Goal: Task Accomplishment & Management: Use online tool/utility

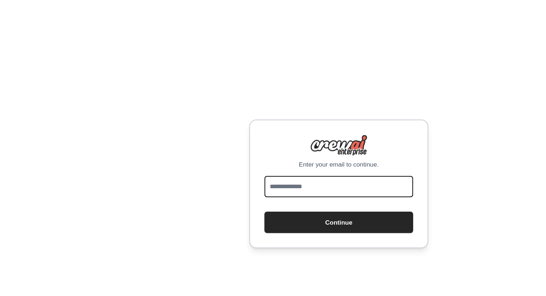
click at [279, 151] on input "email" at bounding box center [273, 150] width 120 height 17
type input "**********"
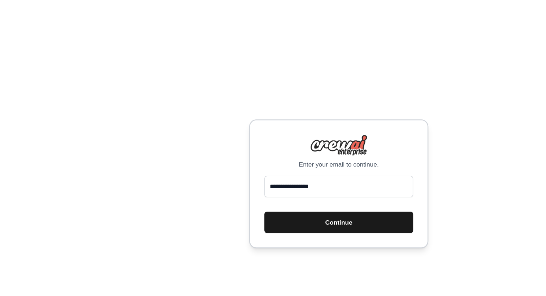
click at [265, 179] on button "Continue" at bounding box center [273, 179] width 120 height 17
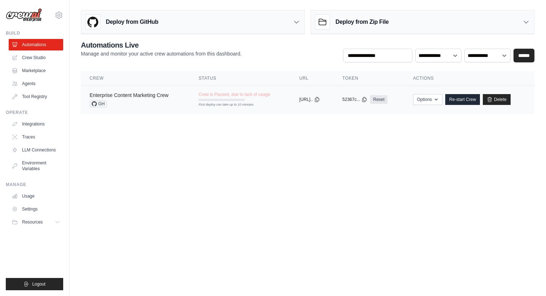
click at [132, 97] on link "Enterprise Content Marketing Crew" at bounding box center [128, 95] width 79 height 6
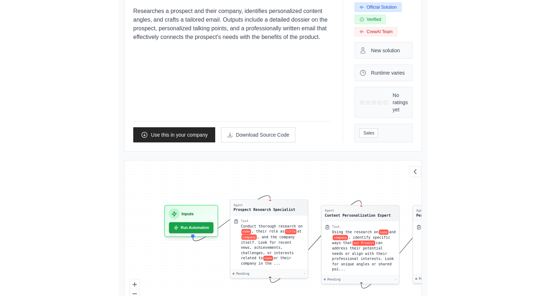
scroll to position [76, 0]
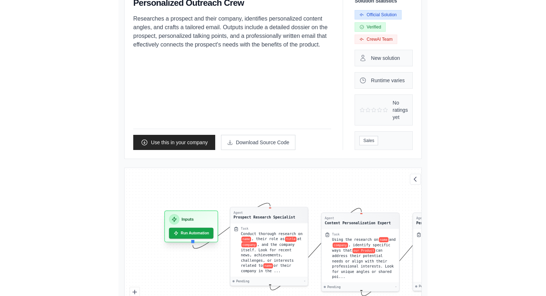
click at [169, 214] on div "Inputs" at bounding box center [191, 219] width 44 height 10
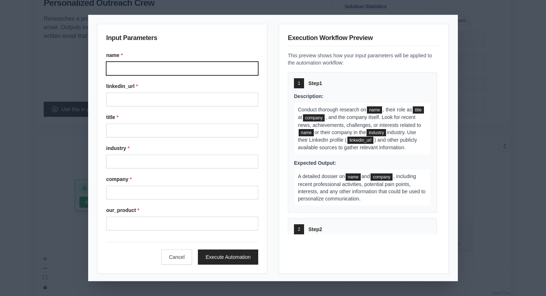
click at [164, 72] on input "name *" at bounding box center [182, 69] width 152 height 14
type input "**********"
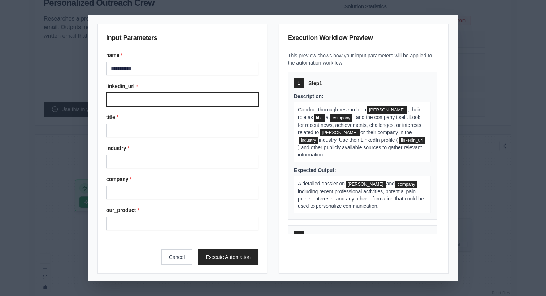
click at [167, 95] on input "linkedin_url *" at bounding box center [182, 100] width 152 height 14
type input "**********"
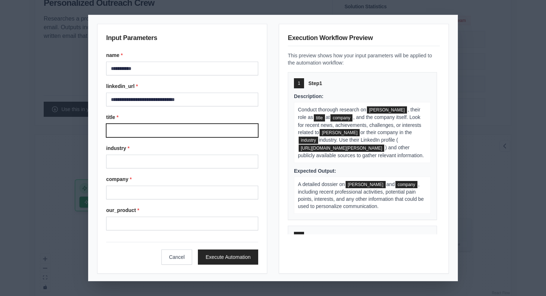
click at [172, 133] on input "title *" at bounding box center [182, 131] width 152 height 14
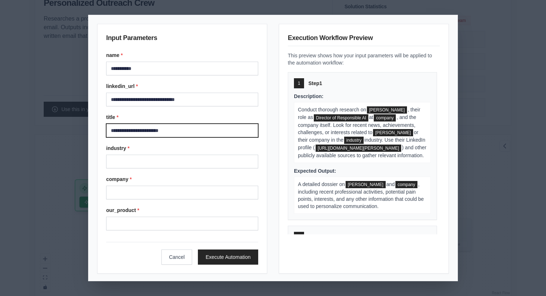
type input "**********"
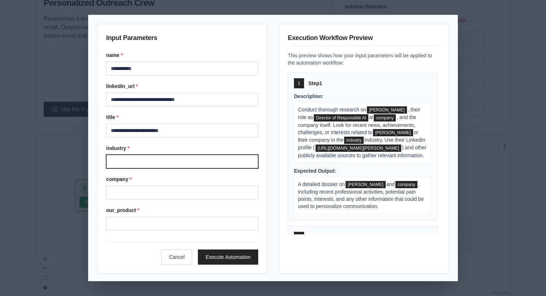
click at [166, 159] on input "industry *" at bounding box center [182, 162] width 152 height 14
type input "**********"
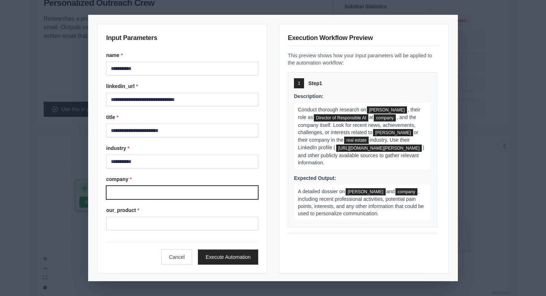
click at [156, 191] on input "company *" at bounding box center [182, 193] width 152 height 14
type input "**********"
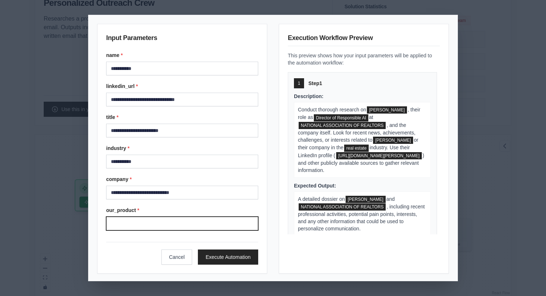
click at [158, 218] on input "our_product *" at bounding box center [182, 224] width 152 height 14
type input "**********"
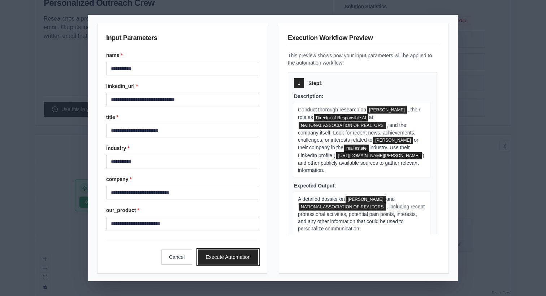
click at [219, 261] on button "Execute Automation" at bounding box center [228, 257] width 60 height 15
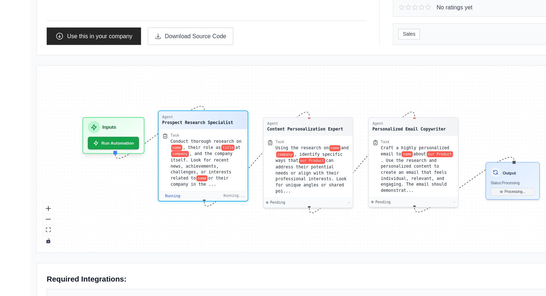
scroll to position [196, 0]
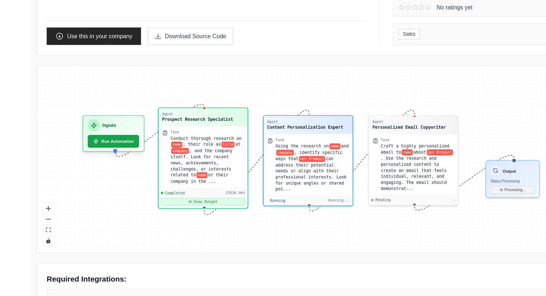
click at [197, 192] on button "View Output" at bounding box center [179, 192] width 73 height 7
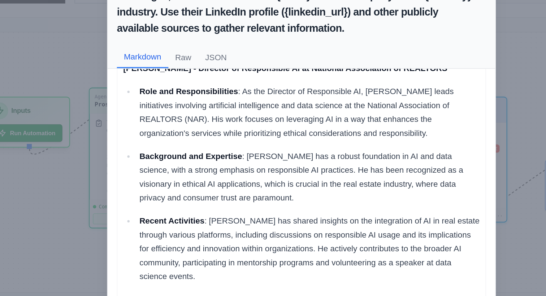
scroll to position [16, 0]
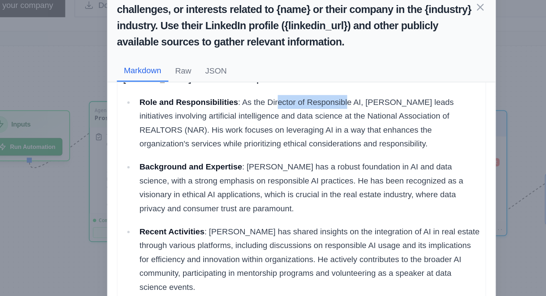
drag, startPoint x: 259, startPoint y: 109, endPoint x: 302, endPoint y: 109, distance: 42.9
click at [302, 109] on p "Role and Responsibilities : As the Director of Responsible AI, George Zoto lead…" at bounding box center [278, 122] width 212 height 35
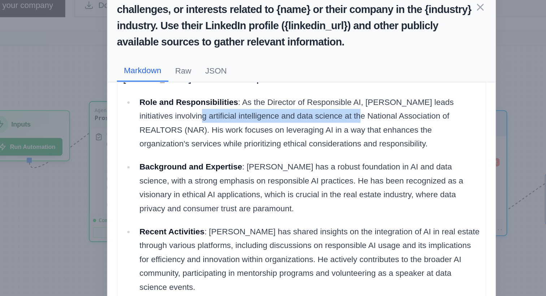
scroll to position [2536, 0]
drag, startPoint x: 192, startPoint y: 116, endPoint x: 293, endPoint y: 121, distance: 101.1
click at [293, 121] on p "Role and Responsibilities : As the Director of Responsible AI, George Zoto lead…" at bounding box center [278, 122] width 212 height 35
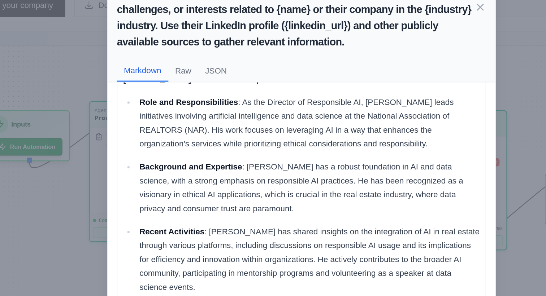
click at [190, 126] on p "Role and Responsibilities : As the Director of Responsible AI, George Zoto lead…" at bounding box center [278, 122] width 212 height 35
drag, startPoint x: 215, startPoint y: 158, endPoint x: 238, endPoint y: 158, distance: 22.7
click at [238, 158] on p "Background and Expertise : George has a robust foundation in AI and data scienc…" at bounding box center [278, 162] width 212 height 35
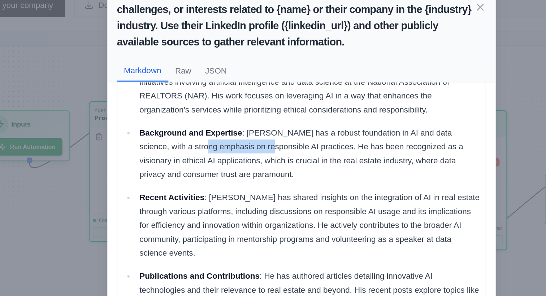
scroll to position [42, 0]
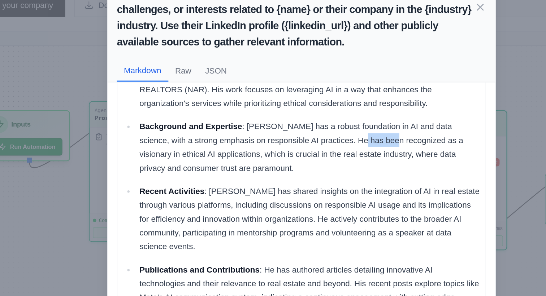
drag, startPoint x: 296, startPoint y: 128, endPoint x: 317, endPoint y: 130, distance: 21.4
click at [317, 130] on p "Background and Expertise : George has a robust foundation in AI and data scienc…" at bounding box center [278, 137] width 212 height 35
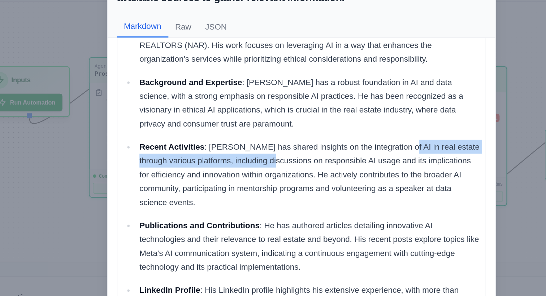
drag, startPoint x: 334, startPoint y: 165, endPoint x: 254, endPoint y: 176, distance: 80.5
click at [254, 176] on p "Recent Activities : George has shared insights on the integration of AI in real…" at bounding box center [278, 181] width 212 height 43
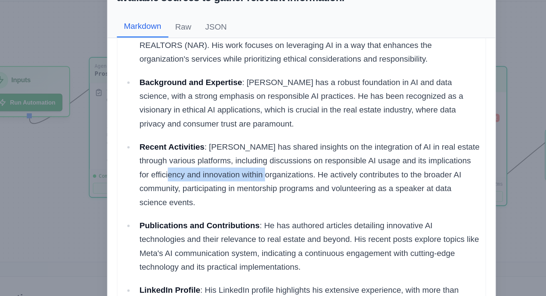
drag, startPoint x: 200, startPoint y: 182, endPoint x: 261, endPoint y: 182, distance: 60.6
click at [261, 182] on p "Recent Activities : George has shared insights on the integration of AI in real…" at bounding box center [278, 181] width 212 height 43
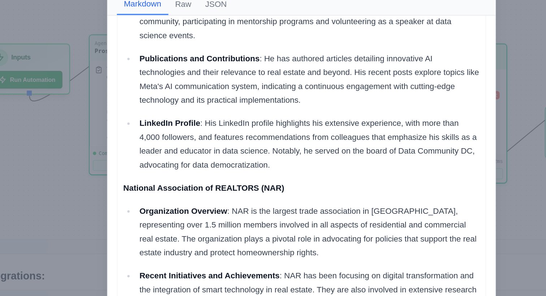
scroll to position [132, 0]
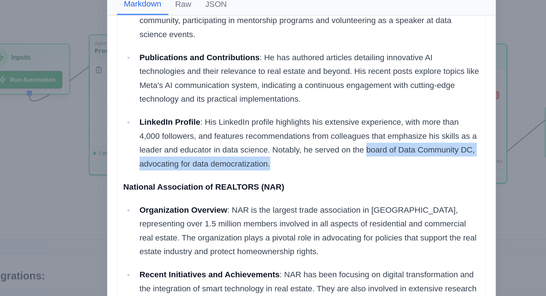
drag, startPoint x: 313, startPoint y: 180, endPoint x: 325, endPoint y: 187, distance: 13.9
click at [325, 187] on p "LinkedIn Profile : His LinkedIn profile highlights his extensive experience, wi…" at bounding box center [278, 176] width 212 height 35
click at [270, 195] on div "George Zoto - Director of Responsible AI at National Association of REALTORS Ro…" at bounding box center [273, 194] width 222 height 440
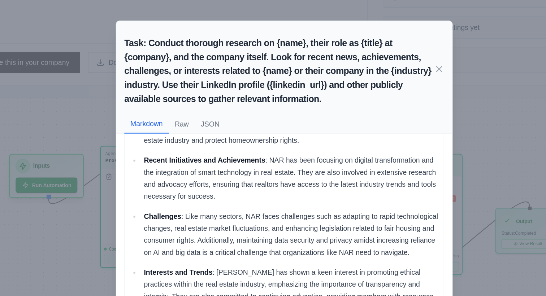
scroll to position [134, 0]
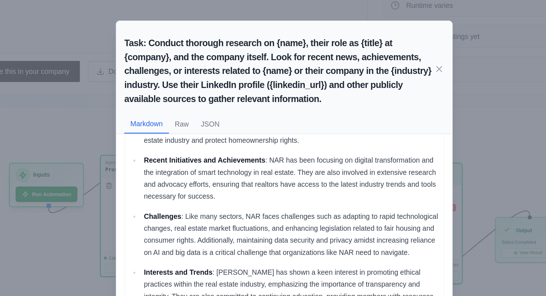
click at [140, 83] on div "Task: Conduct thorough research on {name}, their role as {title} at {company}, …" at bounding box center [273, 148] width 546 height 296
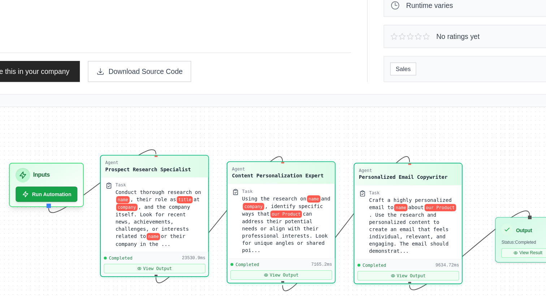
click at [272, 123] on div "Agent" at bounding box center [268, 122] width 66 height 4
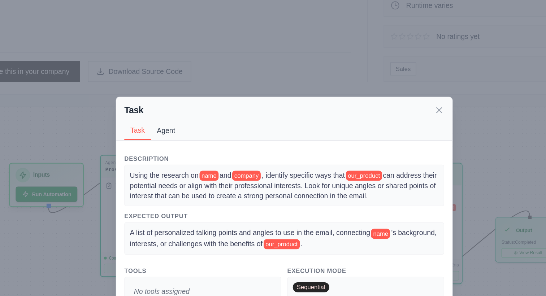
click at [188, 94] on button "Agent" at bounding box center [188, 94] width 22 height 14
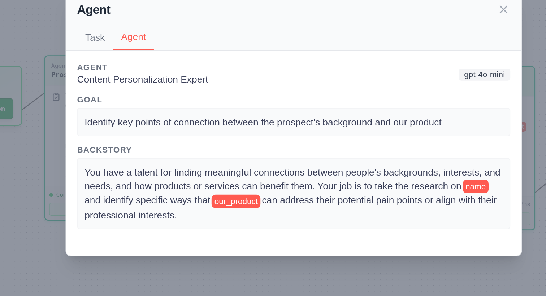
click at [242, 175] on span "You have a talent for finding meaningful connections between people's backgroun…" at bounding box center [273, 177] width 222 height 13
click at [340, 172] on span "You have a talent for finding meaningful connections between people's backgroun…" at bounding box center [273, 177] width 222 height 13
click at [171, 183] on span "You have a talent for finding meaningful connections between people's backgroun…" at bounding box center [273, 177] width 222 height 13
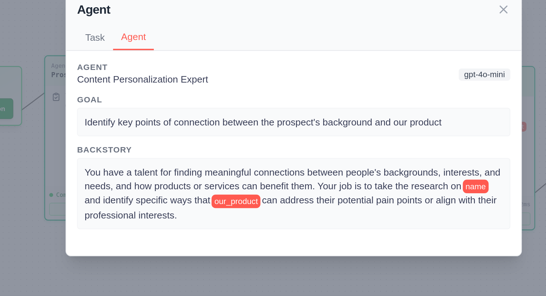
click at [275, 182] on span "You have a talent for finding meaningful connections between people's backgroun…" at bounding box center [273, 177] width 222 height 13
click at [341, 189] on span "can address their potential pain points or align with their professional intere…" at bounding box center [272, 192] width 220 height 13
click at [131, 176] on div "Agent Task Agent Description Using the research on name and company , identify …" at bounding box center [273, 148] width 546 height 296
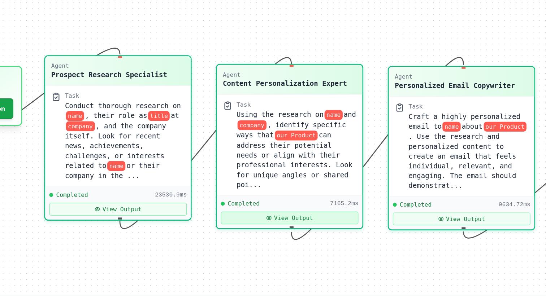
click at [272, 197] on button "View Output" at bounding box center [270, 198] width 73 height 7
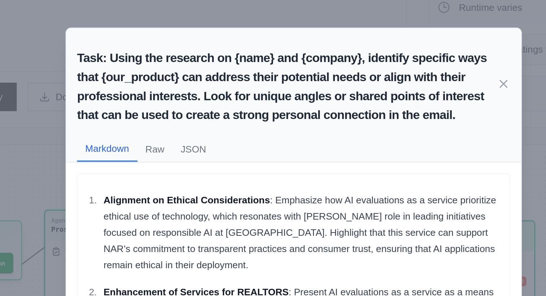
scroll to position [132, 0]
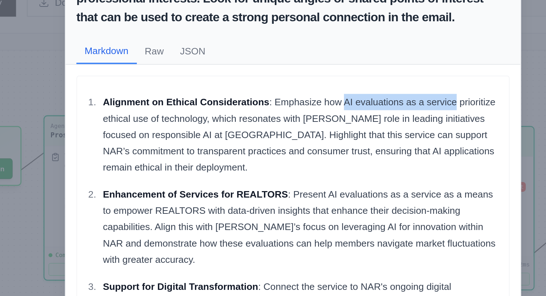
drag, startPoint x: 300, startPoint y: 106, endPoint x: 359, endPoint y: 108, distance: 59.6
click at [359, 108] on p "Alignment on Ethical Considerations : Emphasize how AI evaluations as a service…" at bounding box center [278, 123] width 212 height 43
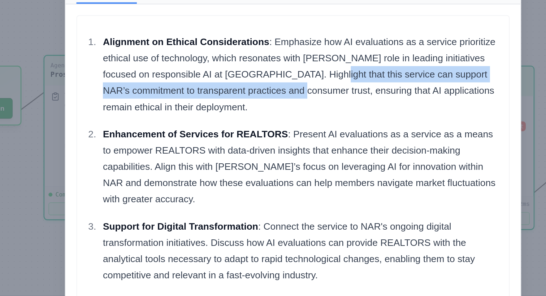
drag, startPoint x: 288, startPoint y: 125, endPoint x: 269, endPoint y: 134, distance: 20.8
click at [269, 134] on p "Alignment on Ethical Considerations : Emphasize how AI evaluations as a service…" at bounding box center [278, 123] width 212 height 43
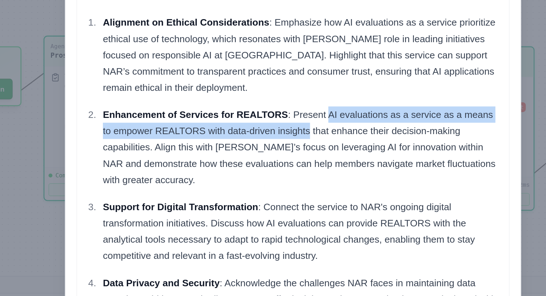
drag, startPoint x: 292, startPoint y: 156, endPoint x: 282, endPoint y: 165, distance: 13.5
click at [282, 165] on p "Enhancement of Services for REALTORS : Present AI evaluations as a service as a…" at bounding box center [278, 172] width 212 height 43
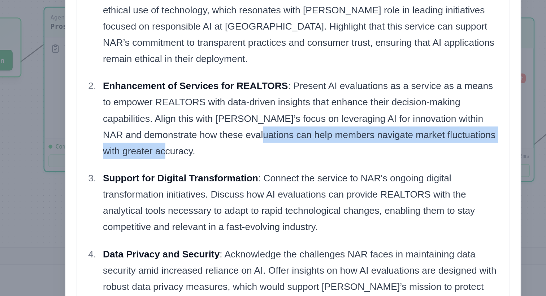
drag, startPoint x: 251, startPoint y: 182, endPoint x: 337, endPoint y: 188, distance: 85.7
click at [337, 188] on p "Enhancement of Services for REALTORS : Present AI evaluations as a service as a…" at bounding box center [278, 172] width 212 height 43
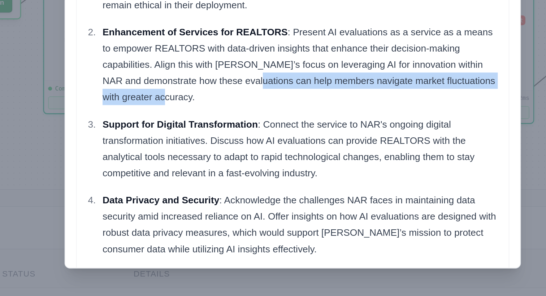
scroll to position [135, 0]
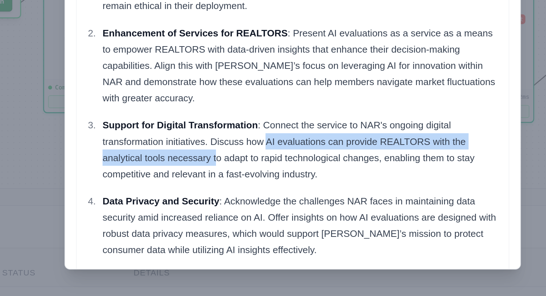
drag, startPoint x: 259, startPoint y: 215, endPoint x: 232, endPoint y: 224, distance: 28.8
click at [231, 224] on p "Support for Digital Transformation : Connect the service to NAR's ongoing digit…" at bounding box center [278, 217] width 212 height 35
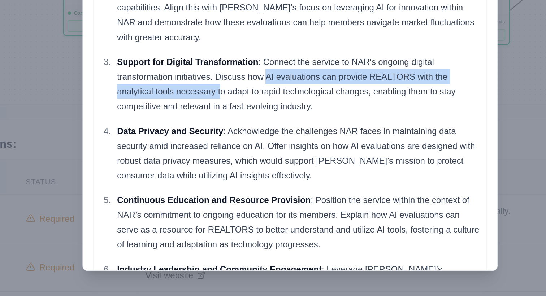
scroll to position [189, 0]
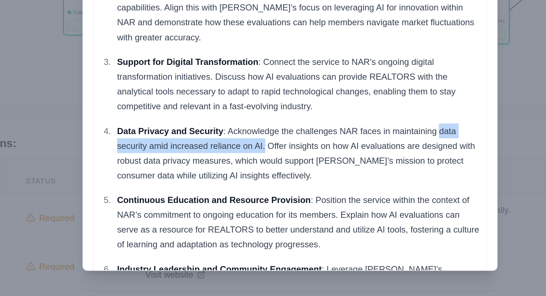
drag, startPoint x: 361, startPoint y: 198, endPoint x: 258, endPoint y: 205, distance: 103.1
click at [258, 205] on p "Data Privacy and Security : Acknowledge the challenges NAR faces in maintaining…" at bounding box center [278, 212] width 212 height 35
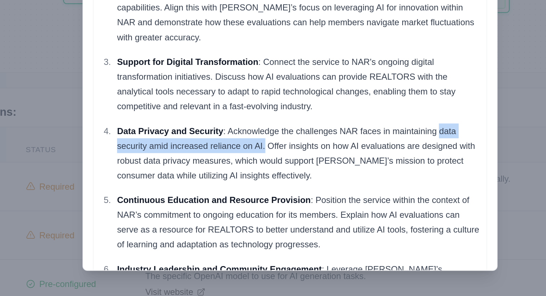
scroll to position [208, 0]
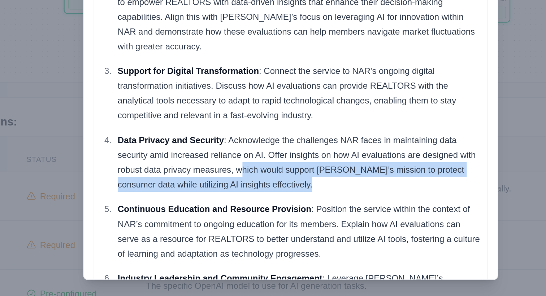
drag, startPoint x: 243, startPoint y: 216, endPoint x: 273, endPoint y: 231, distance: 33.6
click at [273, 232] on ol "Alignment on Ethical Considerations : Emphasize how AI evaluations as a service…" at bounding box center [273, 208] width 222 height 303
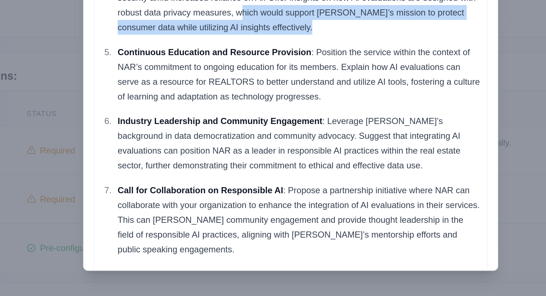
scroll to position [229, 0]
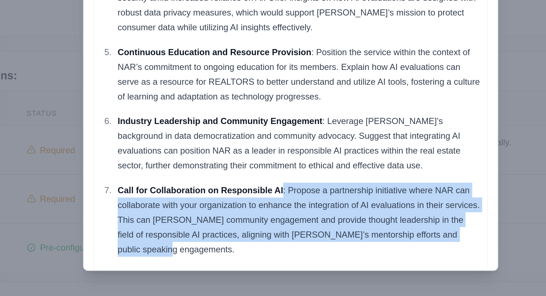
drag, startPoint x: 268, startPoint y: 232, endPoint x: 292, endPoint y: 271, distance: 45.2
click at [292, 271] on p "Call for Collaboration on Responsible AI : Propose a partnership initiative whe…" at bounding box center [278, 251] width 212 height 43
click at [293, 242] on p "Call for Collaboration on Responsible AI : Propose a partnership initiative whe…" at bounding box center [278, 251] width 212 height 43
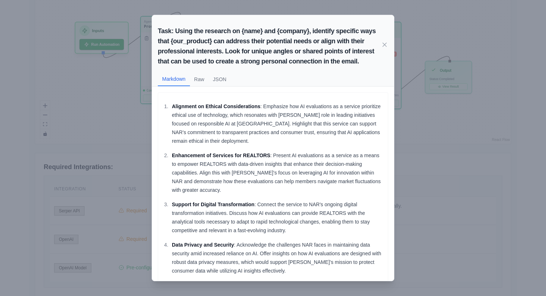
scroll to position [218, 0]
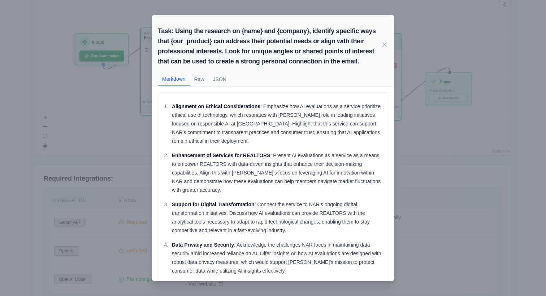
click at [440, 142] on div "Task: Using the research on {name} and {company}, identify specific ways that {…" at bounding box center [273, 148] width 546 height 296
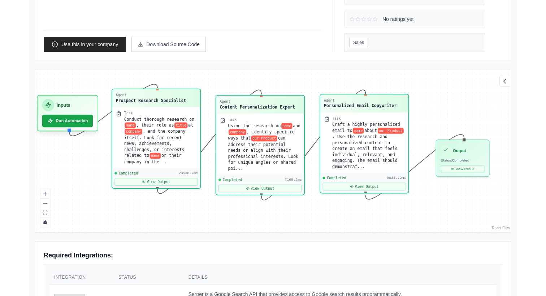
scroll to position [134, 0]
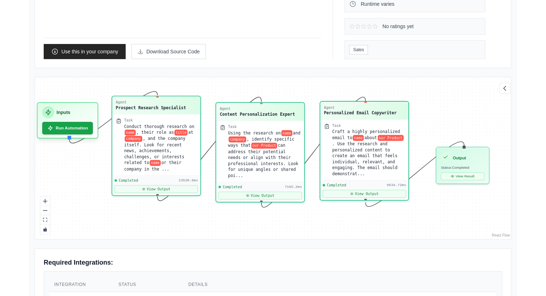
click at [378, 105] on div "Agent" at bounding box center [360, 107] width 73 height 5
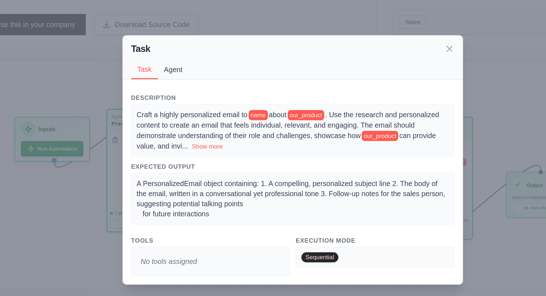
click at [191, 86] on button "Agent" at bounding box center [188, 84] width 22 height 14
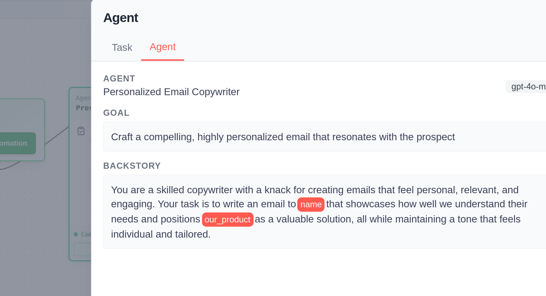
drag, startPoint x: 179, startPoint y: 113, endPoint x: 233, endPoint y: 113, distance: 54.5
click at [233, 113] on div "Agent Personalized Email Copywriter gpt-4o-mini" at bounding box center [273, 111] width 230 height 13
click at [187, 136] on span "Craft a compelling, highly personalized email that resonates with the prospect" at bounding box center [248, 137] width 173 height 6
click at [257, 136] on span "Craft a compelling, highly personalized email that resonates with the prospect" at bounding box center [248, 137] width 173 height 6
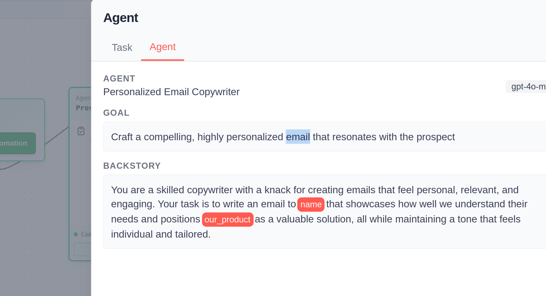
click at [257, 136] on span "Craft a compelling, highly personalized email that resonates with the prospect" at bounding box center [248, 137] width 173 height 6
click at [289, 137] on span "Craft a compelling, highly personalized email that resonates with the prospect" at bounding box center [248, 137] width 173 height 6
click at [322, 136] on span "Craft a compelling, highly personalized email that resonates with the prospect" at bounding box center [248, 137] width 173 height 6
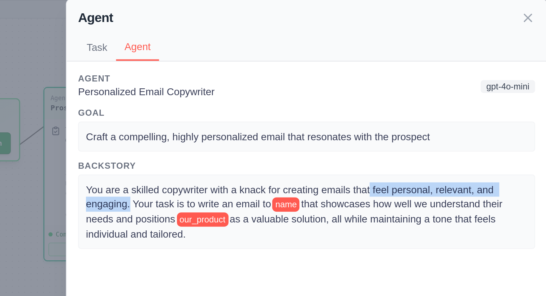
drag, startPoint x: 305, startPoint y: 163, endPoint x: 184, endPoint y: 172, distance: 120.5
click at [184, 172] on span "You are a skilled copywriter with a knack for creating emails that feel persona…" at bounding box center [265, 167] width 207 height 13
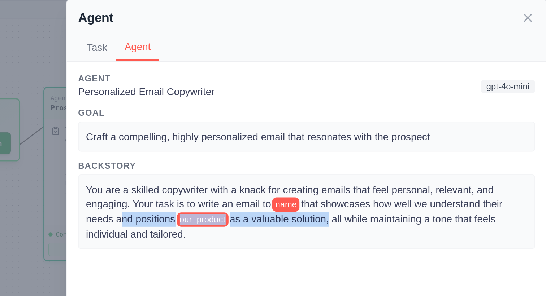
drag, startPoint x: 177, startPoint y: 179, endPoint x: 285, endPoint y: 180, distance: 108.3
click at [285, 180] on div "You are a skilled copywriter with a knack for creating emails that feel persona…" at bounding box center [273, 175] width 222 height 30
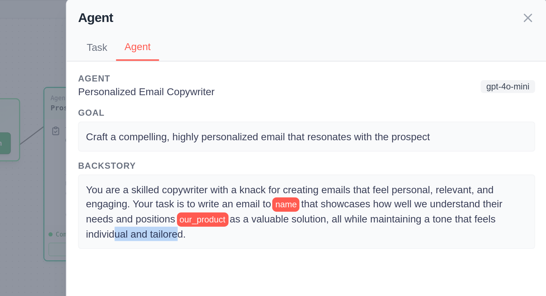
drag, startPoint x: 174, startPoint y: 186, endPoint x: 204, endPoint y: 186, distance: 30.0
click at [204, 186] on span "as a valuable solution, all while maintaining a tone that feels individual and …" at bounding box center [266, 181] width 208 height 13
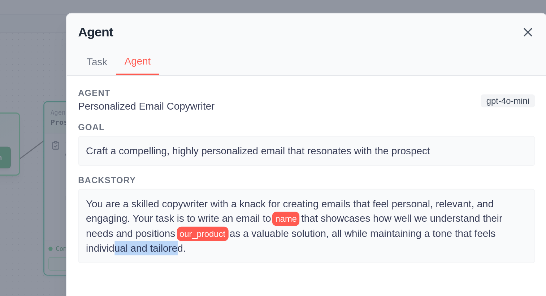
click at [384, 75] on icon at bounding box center [384, 76] width 7 height 7
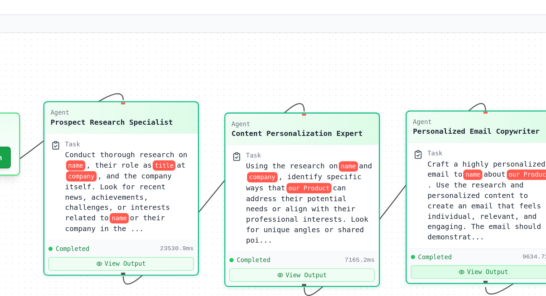
click at [352, 197] on icon at bounding box center [350, 197] width 3 height 3
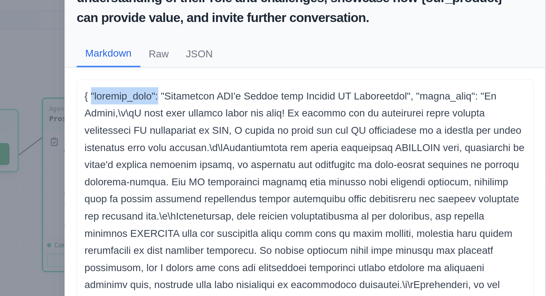
drag, startPoint x: 196, startPoint y: 112, endPoint x: 164, endPoint y: 111, distance: 32.1
click at [164, 111] on p at bounding box center [273, 205] width 222 height 199
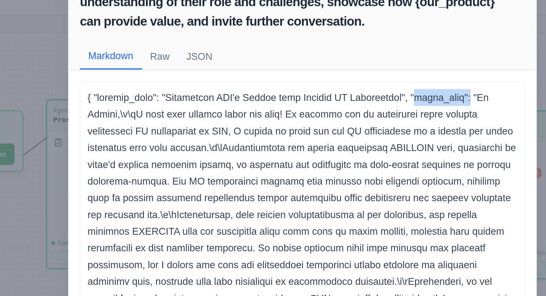
drag, startPoint x: 325, startPoint y: 110, endPoint x: 354, endPoint y: 110, distance: 28.9
click at [354, 110] on p at bounding box center [273, 205] width 222 height 199
click at [172, 110] on p at bounding box center [273, 205] width 222 height 199
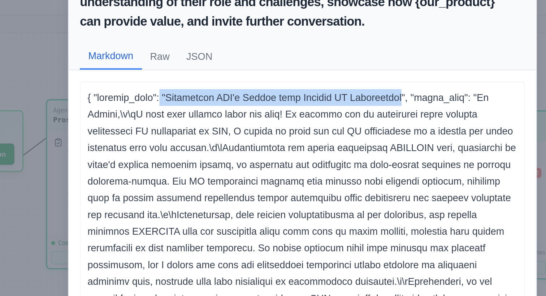
drag, startPoint x: 197, startPoint y: 112, endPoint x: 318, endPoint y: 110, distance: 121.3
click at [318, 110] on p at bounding box center [273, 205] width 222 height 199
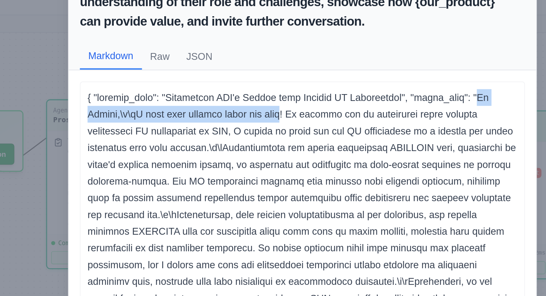
drag, startPoint x: 357, startPoint y: 111, endPoint x: 266, endPoint y: 118, distance: 91.2
click at [266, 118] on p at bounding box center [273, 205] width 222 height 199
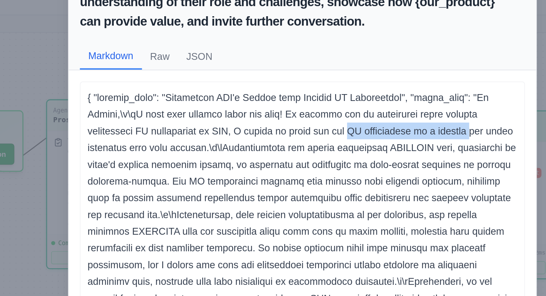
drag, startPoint x: 296, startPoint y: 128, endPoint x: 357, endPoint y: 128, distance: 60.6
click at [357, 128] on p at bounding box center [273, 205] width 222 height 199
click at [211, 137] on p at bounding box center [273, 205] width 222 height 199
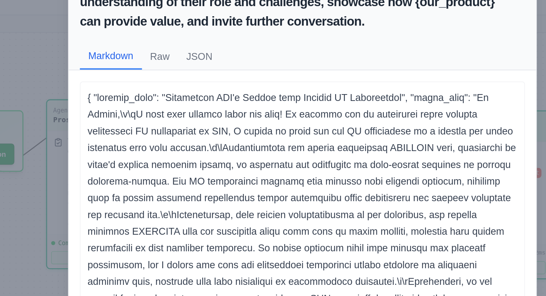
click at [211, 137] on p at bounding box center [273, 205] width 222 height 199
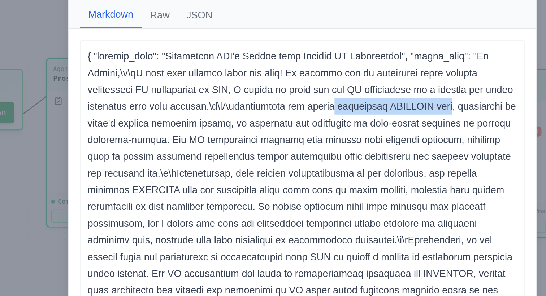
drag, startPoint x: 288, startPoint y: 137, endPoint x: 353, endPoint y: 138, distance: 65.0
click at [353, 138] on p at bounding box center [273, 205] width 222 height 199
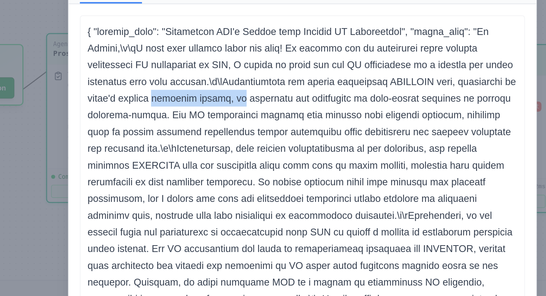
drag, startPoint x: 195, startPoint y: 146, endPoint x: 239, endPoint y: 146, distance: 44.0
click at [239, 146] on p at bounding box center [273, 205] width 222 height 199
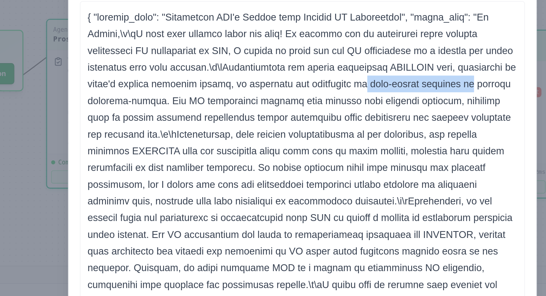
drag, startPoint x: 303, startPoint y: 144, endPoint x: 353, endPoint y: 145, distance: 49.8
click at [353, 145] on p at bounding box center [273, 205] width 222 height 199
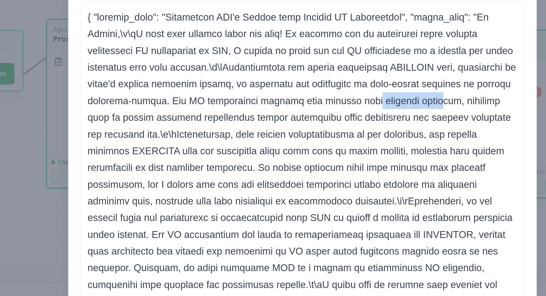
drag, startPoint x: 309, startPoint y: 153, endPoint x: 342, endPoint y: 153, distance: 32.8
click at [342, 154] on p at bounding box center [273, 205] width 222 height 199
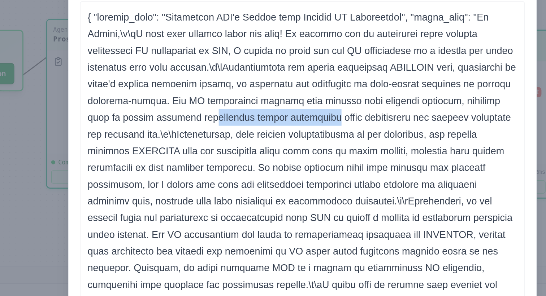
drag, startPoint x: 207, startPoint y: 161, endPoint x: 265, endPoint y: 162, distance: 58.5
click at [266, 162] on p at bounding box center [273, 205] width 222 height 199
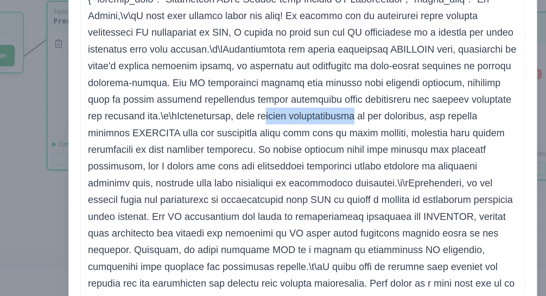
drag, startPoint x: 241, startPoint y: 172, endPoint x: 285, endPoint y: 172, distance: 44.0
click at [285, 172] on p at bounding box center [273, 205] width 222 height 199
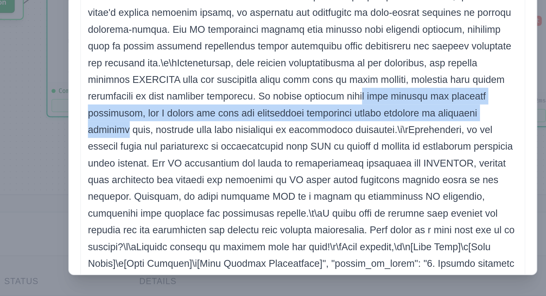
drag, startPoint x: 271, startPoint y: 190, endPoint x: 345, endPoint y: 195, distance: 73.5
click at [345, 195] on p at bounding box center [273, 205] width 222 height 199
click at [335, 199] on p at bounding box center [273, 205] width 222 height 199
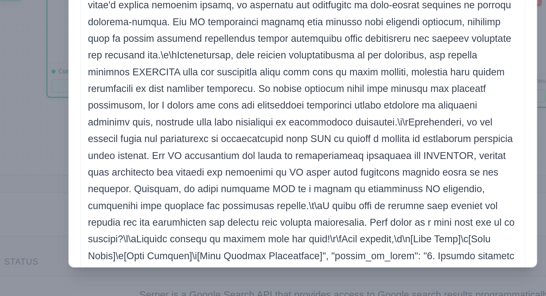
scroll to position [141, 0]
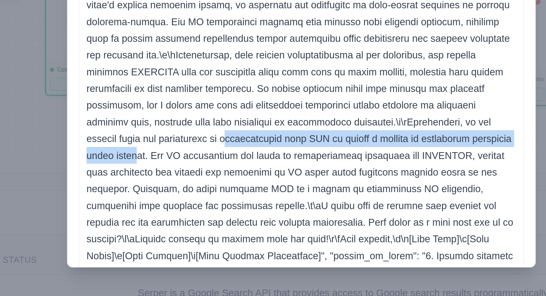
drag, startPoint x: 169, startPoint y: 215, endPoint x: 348, endPoint y: 218, distance: 179.4
click at [348, 218] on p at bounding box center [273, 205] width 222 height 199
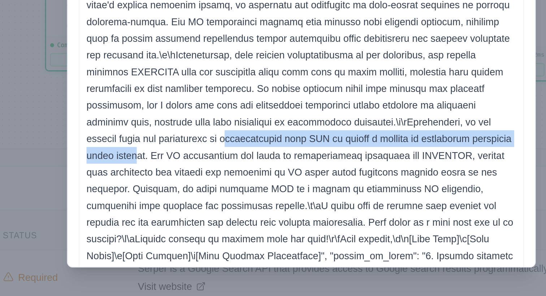
scroll to position [154, 0]
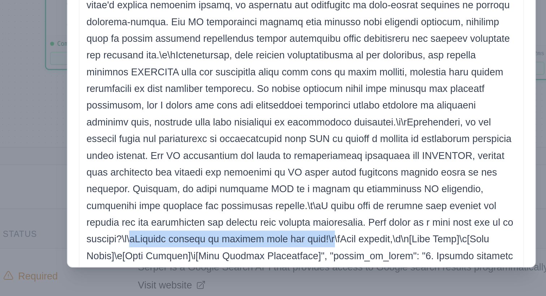
drag, startPoint x: 311, startPoint y: 257, endPoint x: 199, endPoint y: 264, distance: 112.4
click at [199, 264] on p at bounding box center [273, 205] width 222 height 199
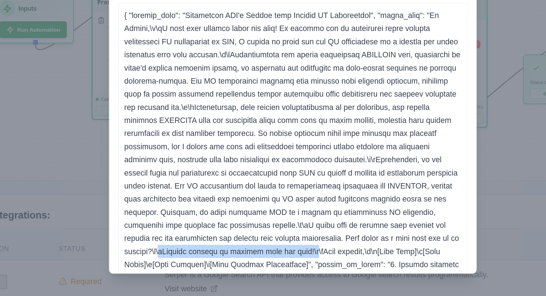
scroll to position [34, 0]
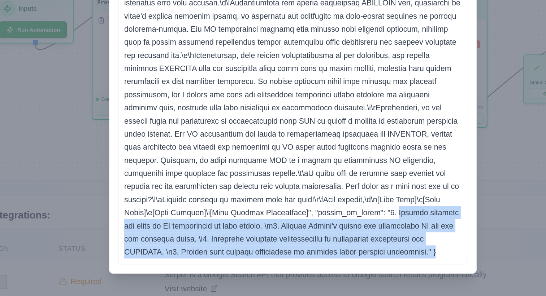
drag, startPoint x: 244, startPoint y: 240, endPoint x: 267, endPoint y: 269, distance: 36.9
click at [267, 269] on p at bounding box center [273, 171] width 222 height 199
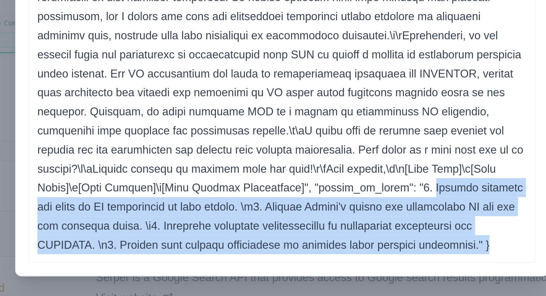
click at [230, 268] on p at bounding box center [273, 171] width 222 height 199
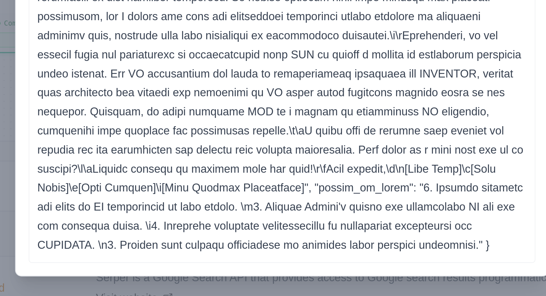
click at [230, 268] on p at bounding box center [273, 171] width 222 height 199
click at [301, 262] on p at bounding box center [273, 171] width 222 height 199
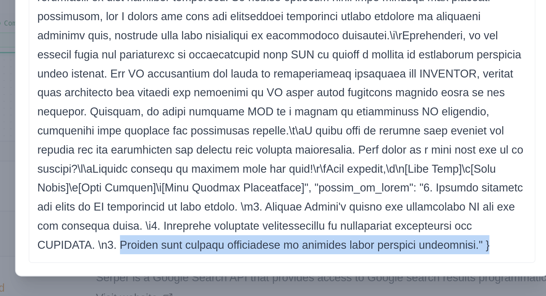
drag, startPoint x: 298, startPoint y: 257, endPoint x: 298, endPoint y: 265, distance: 8.3
click at [298, 265] on p at bounding box center [273, 171] width 222 height 199
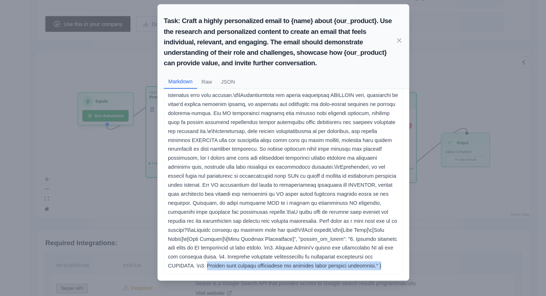
scroll to position [150, 0]
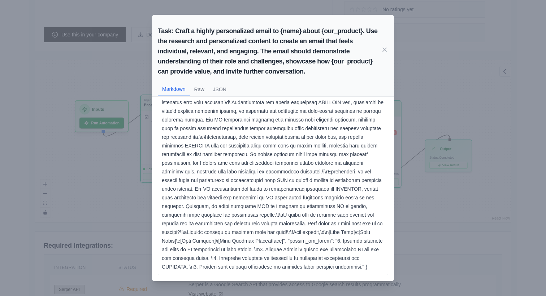
click at [475, 101] on div "Task: Craft a highly personalized email to {name} about {our_product}. Use the …" at bounding box center [273, 148] width 546 height 296
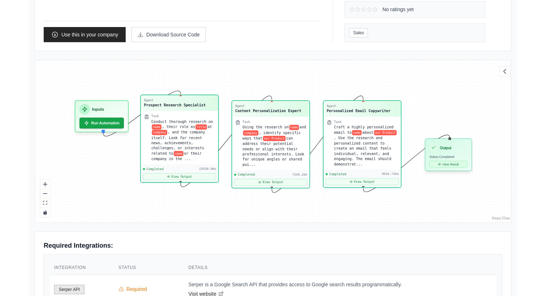
click at [458, 164] on button "View Result" at bounding box center [448, 164] width 38 height 7
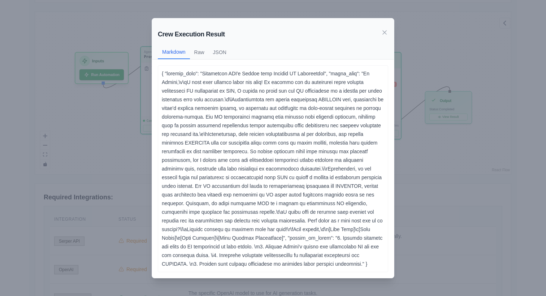
scroll to position [198, 0]
click at [386, 35] on icon at bounding box center [384, 32] width 7 height 7
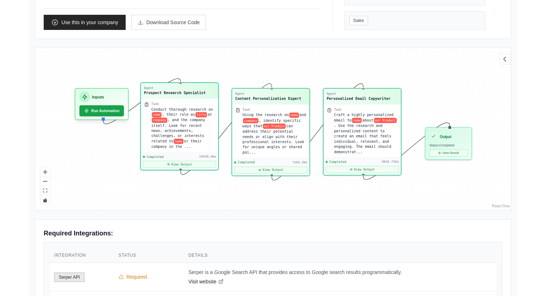
scroll to position [166, 0]
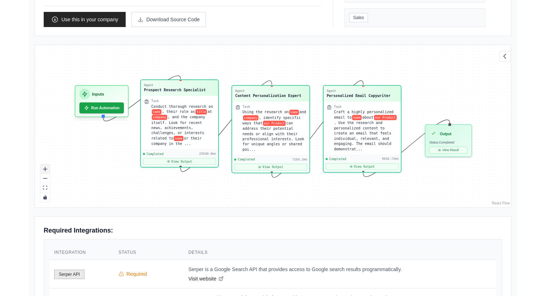
click at [45, 170] on icon "zoom in" at bounding box center [45, 169] width 4 height 4
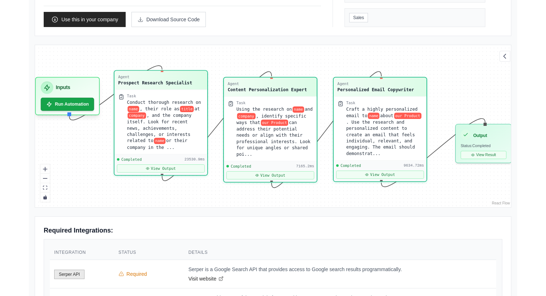
click at [16, 120] on div "Back to solutions Personalized Outreach Crew Researches a prospect and their co…" at bounding box center [273, 152] width 546 height 637
click at [22, 43] on div "Back to solutions Personalized Outreach Crew Researches a prospect and their co…" at bounding box center [272, 152] width 505 height 637
click at [399, 173] on button "View Output" at bounding box center [380, 174] width 88 height 8
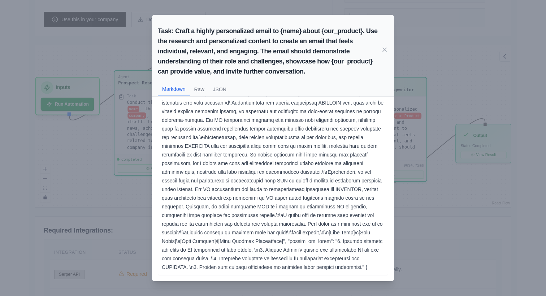
scroll to position [0, 0]
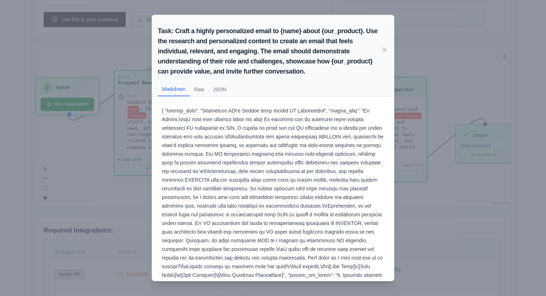
click at [412, 95] on div "Task: Craft a highly personalized email to {name} about {our_product}. Use the …" at bounding box center [273, 148] width 546 height 296
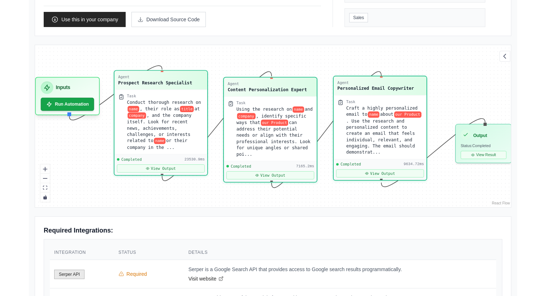
click at [384, 85] on div "Personalized Email Copywriter" at bounding box center [375, 88] width 77 height 6
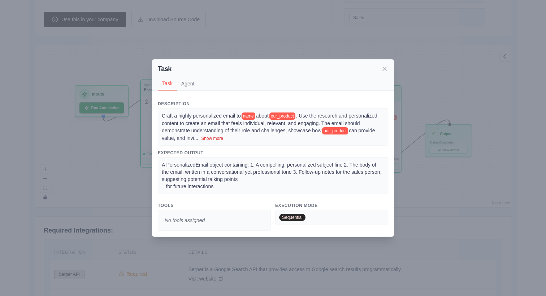
click at [208, 137] on button "Show more" at bounding box center [212, 139] width 22 height 6
click at [188, 82] on button "Agent" at bounding box center [188, 84] width 22 height 14
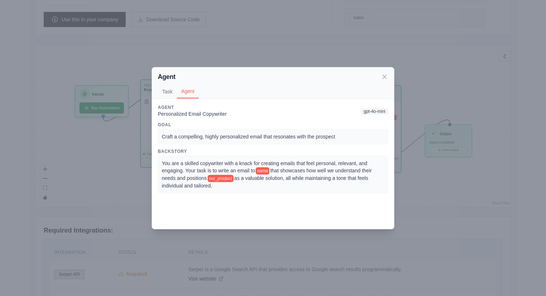
drag, startPoint x: 197, startPoint y: 164, endPoint x: 226, endPoint y: 189, distance: 37.9
click at [226, 189] on div "You are a skilled copywriter with a knack for creating emails that feel persona…" at bounding box center [273, 175] width 222 height 30
drag, startPoint x: 248, startPoint y: 171, endPoint x: 281, endPoint y: 188, distance: 37.8
click at [281, 188] on div "You are a skilled copywriter with a knack for creating emails that feel persona…" at bounding box center [273, 175] width 222 height 30
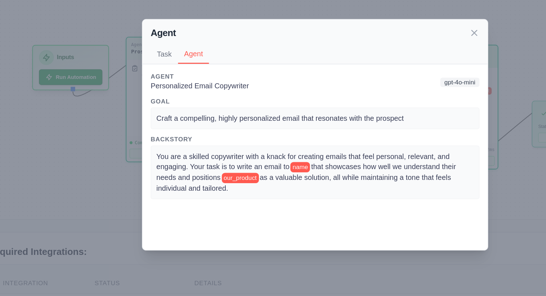
click at [140, 108] on div "Agent Task Agent Description Craft a highly personalized email to name about ou…" at bounding box center [273, 148] width 546 height 296
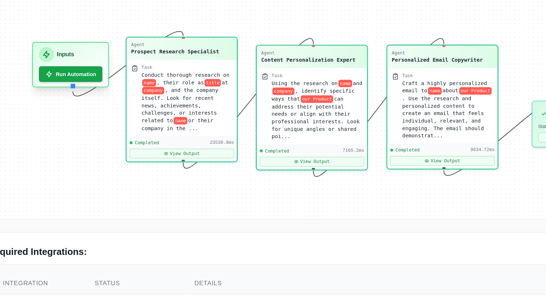
click at [115, 87] on div "Inputs" at bounding box center [101, 92] width 44 height 10
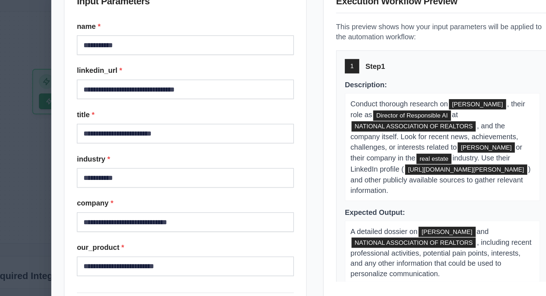
scroll to position [1, 0]
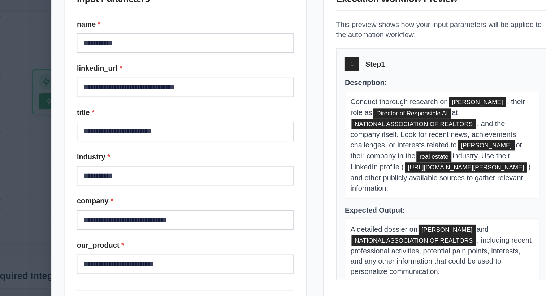
click at [52, 137] on div "**********" at bounding box center [273, 148] width 546 height 296
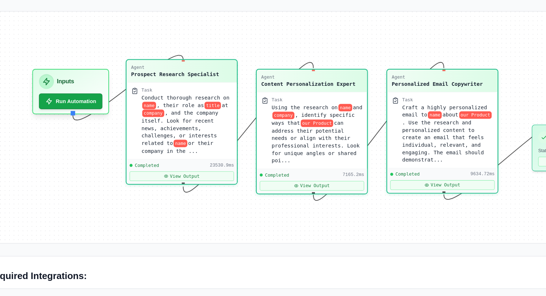
click at [170, 121] on span ", and the company itself. Look for recent news, achievements, challenges, or in…" at bounding box center [178, 126] width 54 height 25
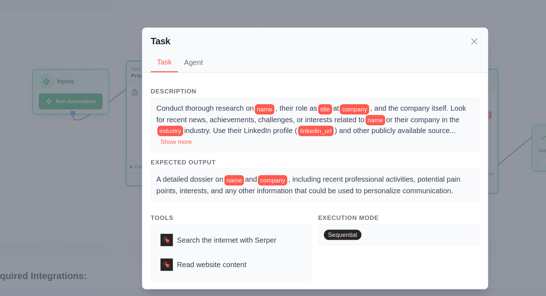
click at [191, 77] on button "Agent" at bounding box center [188, 81] width 22 height 14
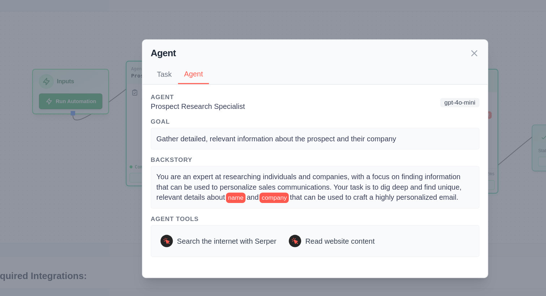
click at [123, 136] on div "Agent Task Agent Description Conduct thorough research on name , their role as …" at bounding box center [273, 148] width 546 height 296
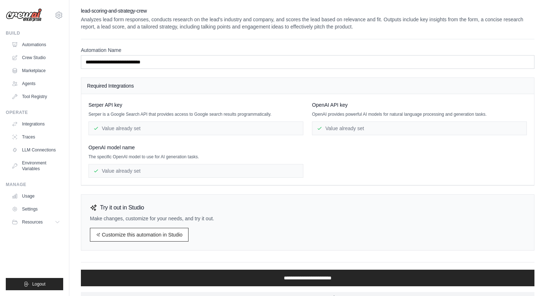
scroll to position [15, 0]
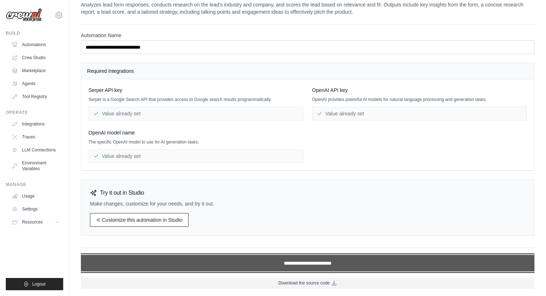
click at [314, 261] on input "**********" at bounding box center [307, 263] width 453 height 17
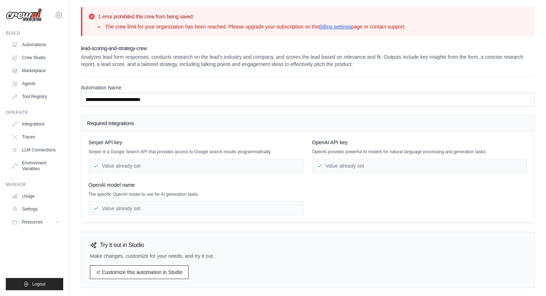
scroll to position [52, 0]
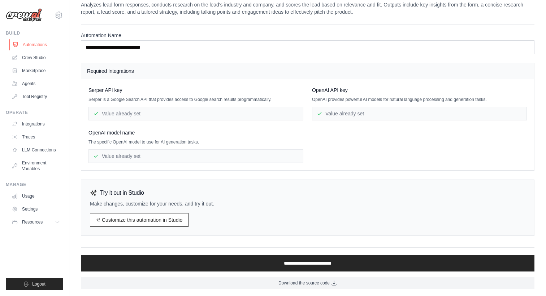
click at [33, 45] on link "Automations" at bounding box center [36, 45] width 54 height 12
